Goal: Task Accomplishment & Management: Use online tool/utility

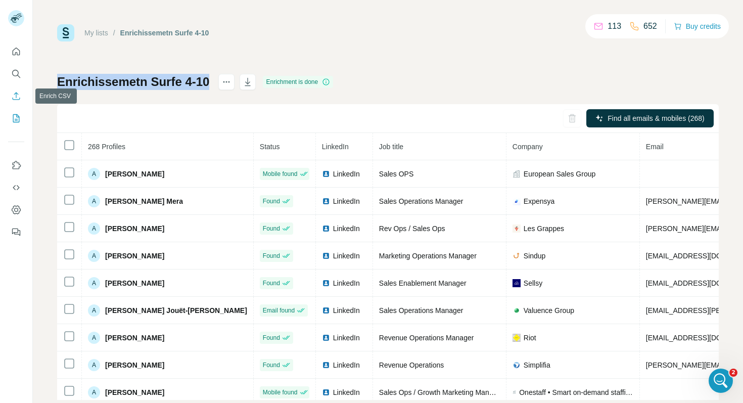
drag, startPoint x: 0, startPoint y: 0, endPoint x: 17, endPoint y: 96, distance: 97.6
click at [17, 96] on icon "Enrich CSV" at bounding box center [16, 96] width 10 height 10
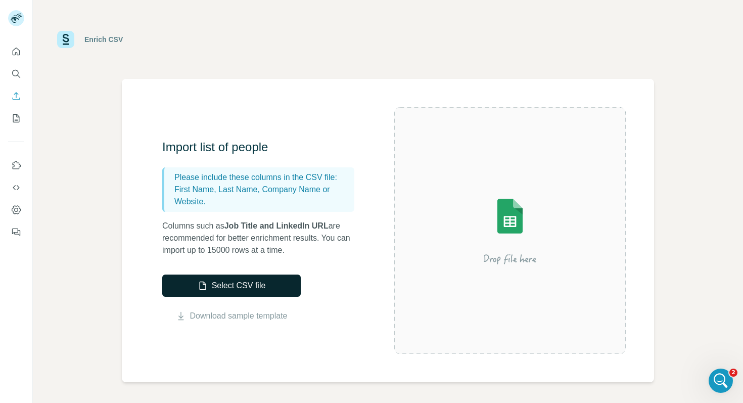
click at [238, 289] on button "Select CSV file" at bounding box center [231, 286] width 139 height 22
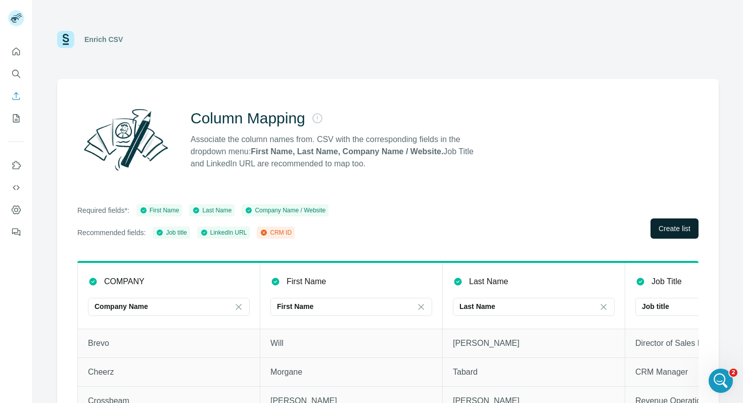
click at [682, 225] on span "Create list" at bounding box center [675, 228] width 32 height 10
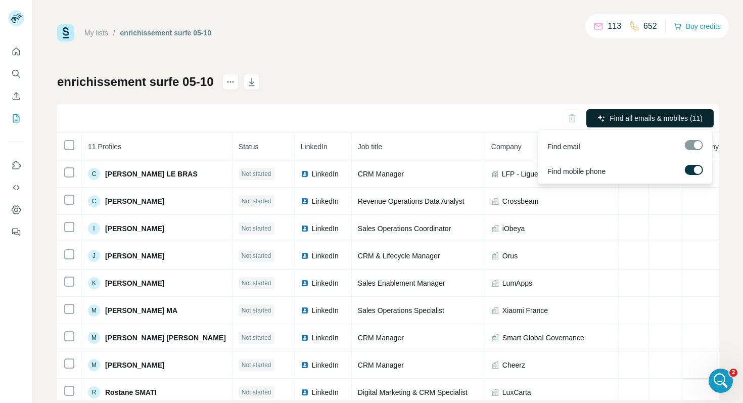
click at [640, 115] on span "Find all emails & mobiles (11)" at bounding box center [656, 118] width 93 height 10
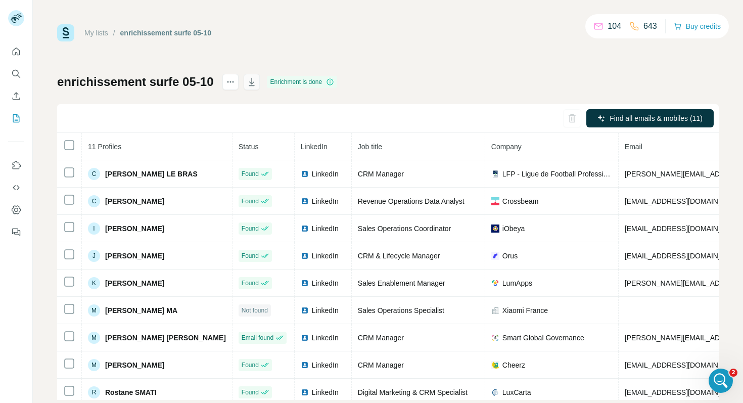
click at [252, 79] on icon "button" at bounding box center [252, 82] width 6 height 8
